Goal: Task Accomplishment & Management: Use online tool/utility

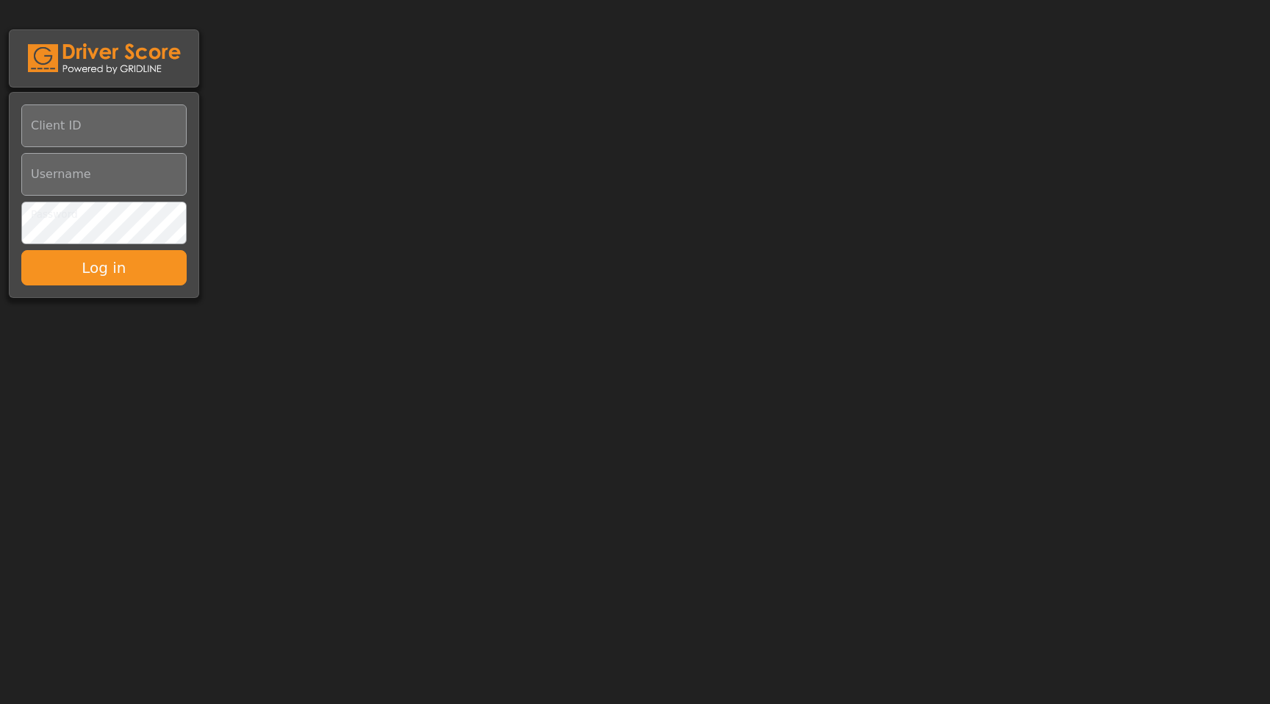
click at [303, 181] on body "Client ID Username Password Log in" at bounding box center [635, 150] width 1270 height 301
